Goal: Information Seeking & Learning: Learn about a topic

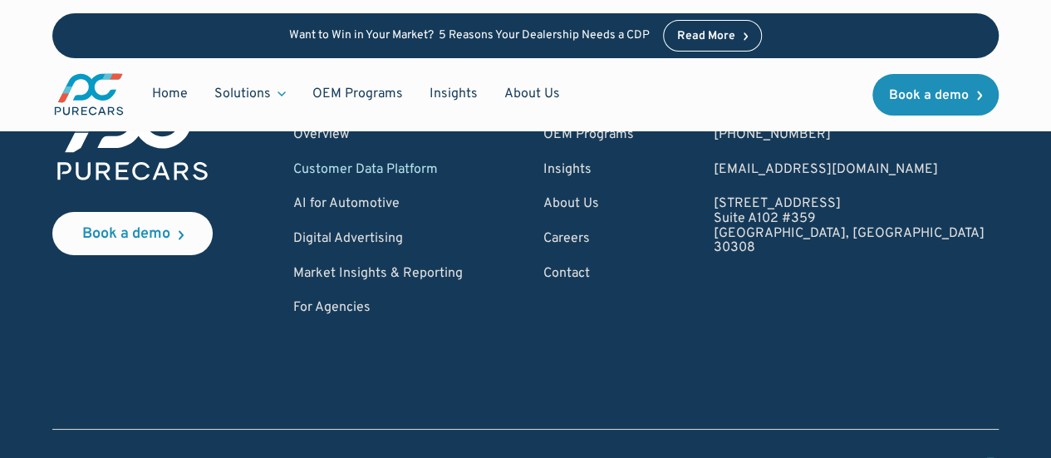
scroll to position [6064, 0]
click at [100, 117] on div "Home Solutions Solutions for Dealers Overview PureCars offers everything dealer…" at bounding box center [525, 94] width 946 height 72
click at [422, 238] on link "Digital Advertising" at bounding box center [377, 238] width 169 height 15
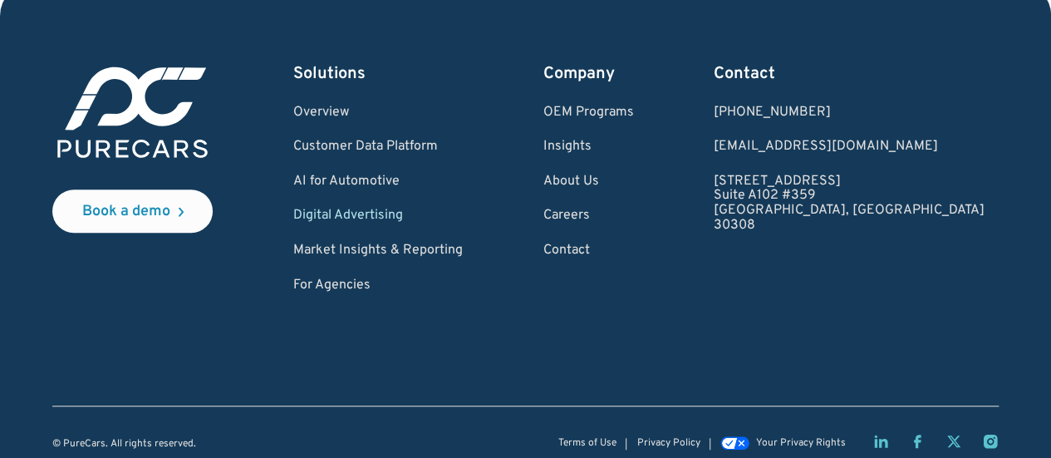
scroll to position [6724, 0]
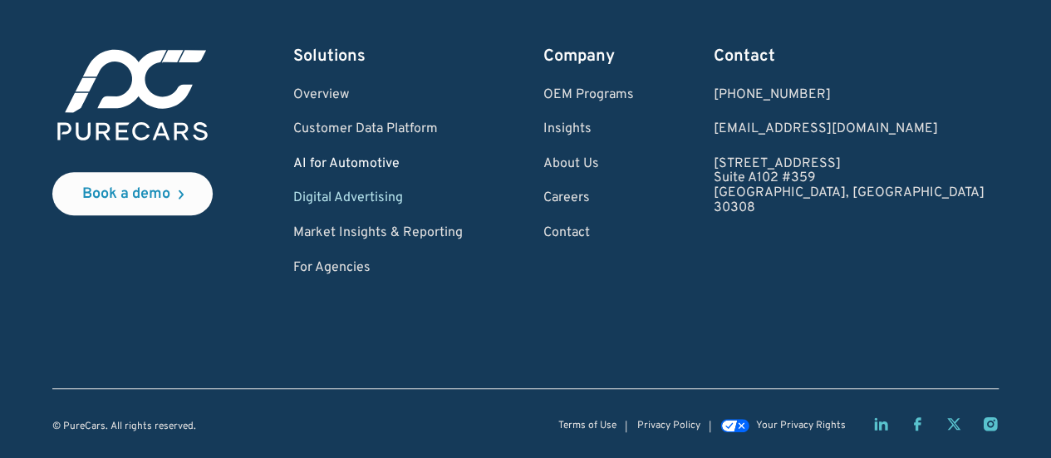
click at [389, 162] on link "AI for Automotive" at bounding box center [377, 164] width 169 height 15
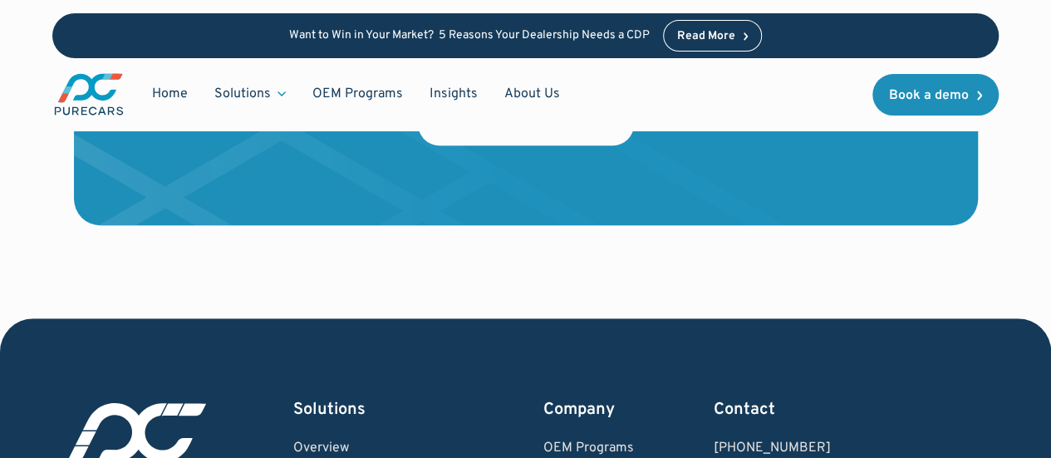
scroll to position [3823, 0]
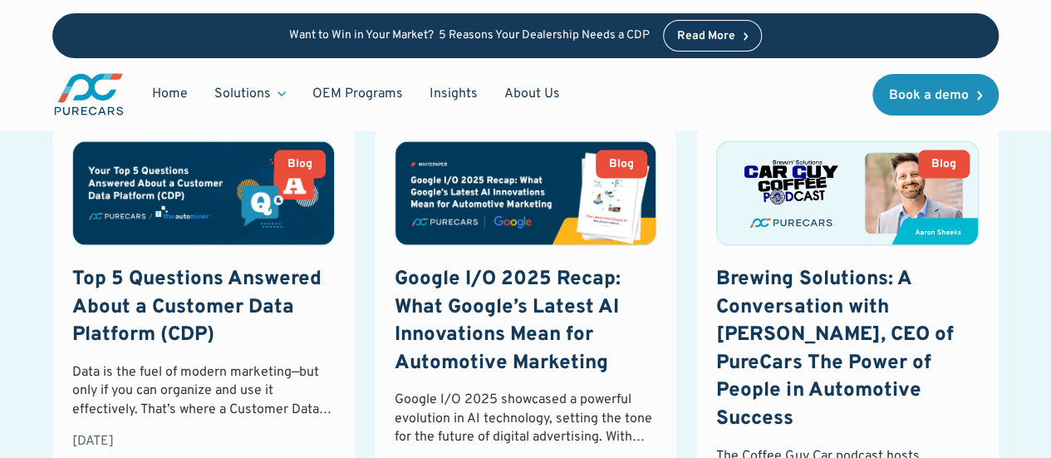
scroll to position [4715, 0]
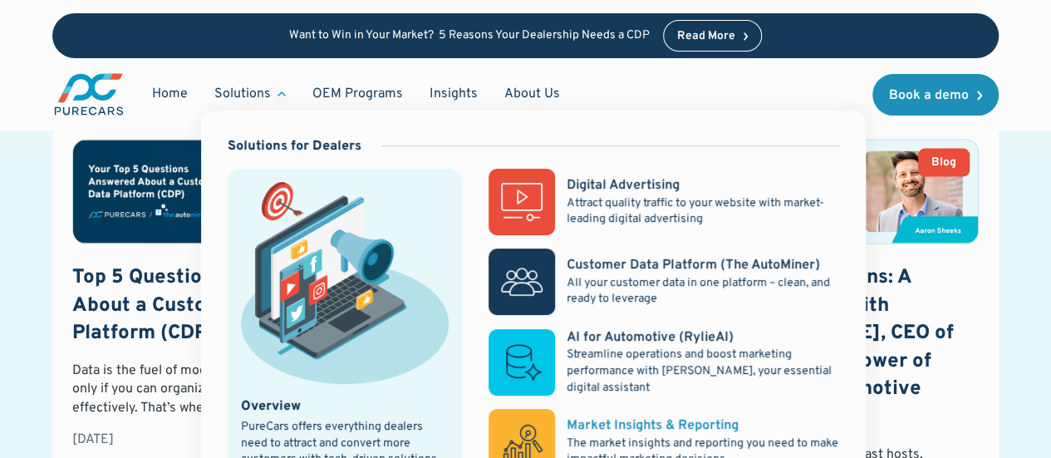
click at [612, 441] on p "The market insights and reporting you need to make impactful marketing decisions" at bounding box center [702, 451] width 272 height 32
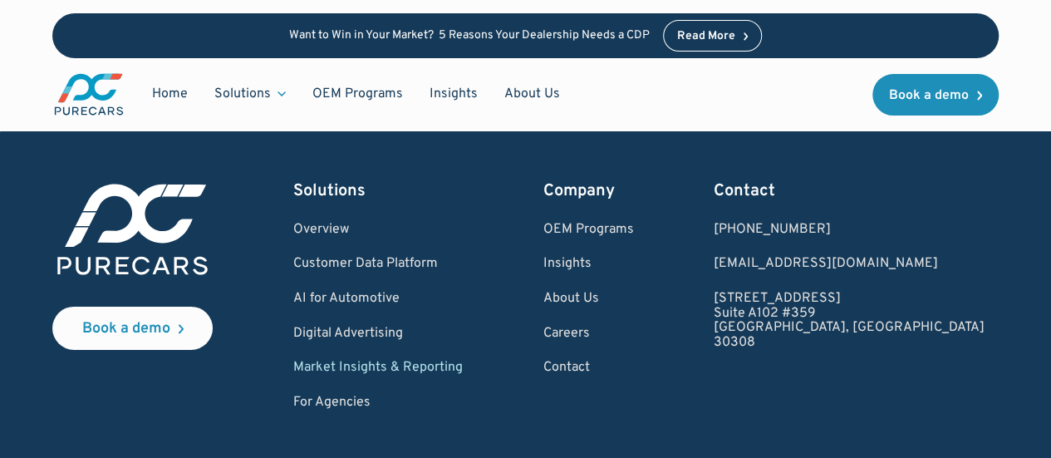
scroll to position [2518, 0]
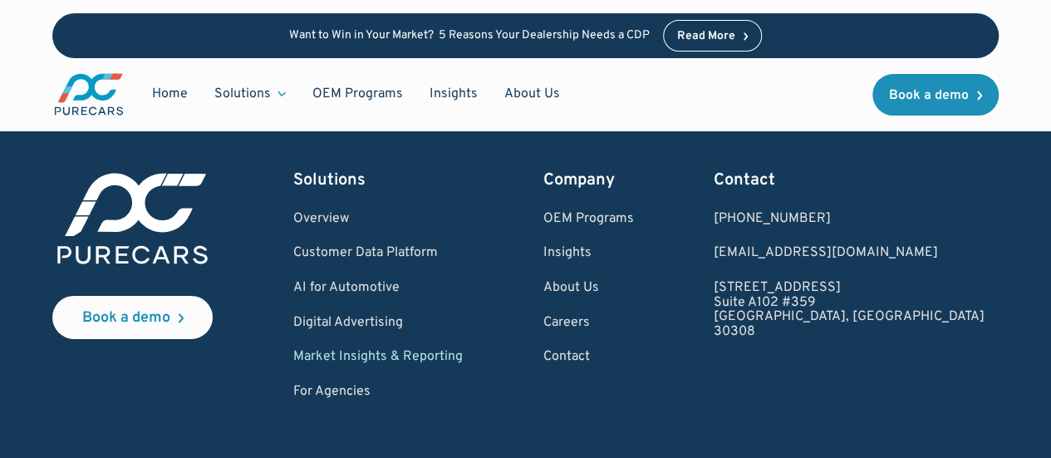
click at [71, 71] on img "main" at bounding box center [88, 94] width 73 height 46
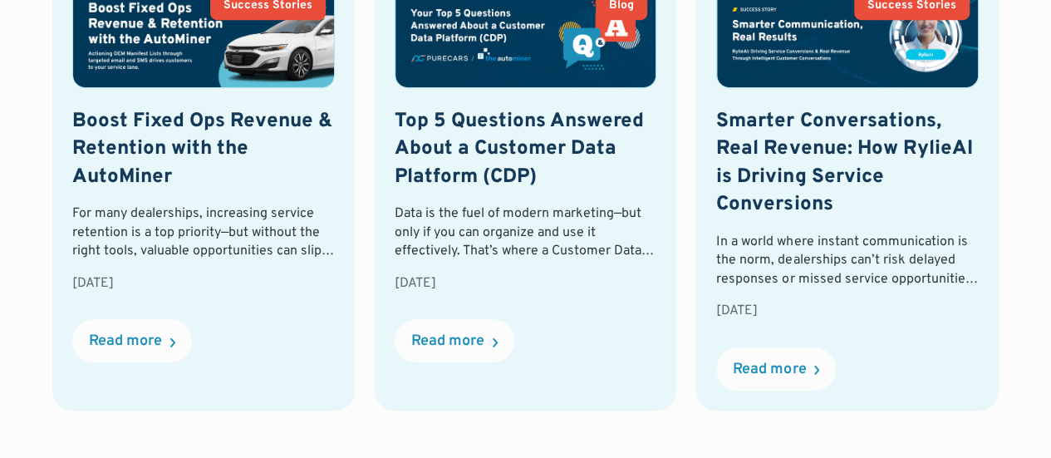
scroll to position [3812, 0]
